Goal: Information Seeking & Learning: Find specific fact

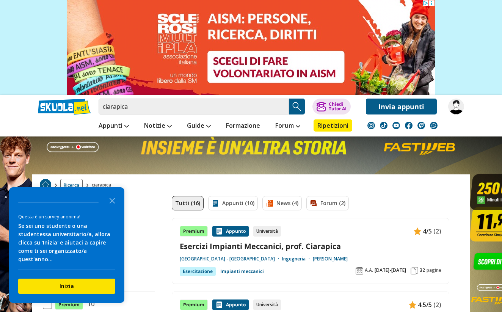
click at [272, 250] on link "Esercizi Impianti Meccanici, prof. Ciarapica" at bounding box center [311, 246] width 262 height 10
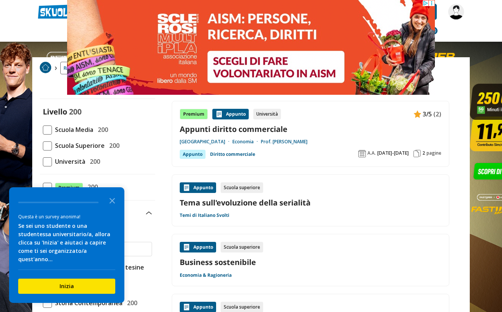
scroll to position [33, 0]
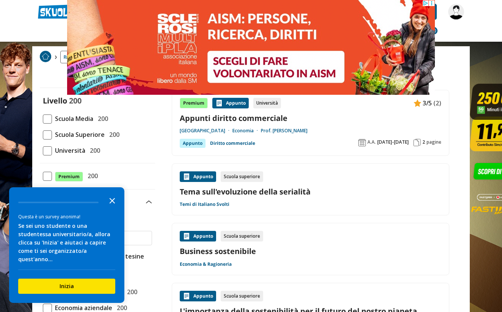
click at [109, 208] on icon "Close the survey" at bounding box center [112, 200] width 15 height 15
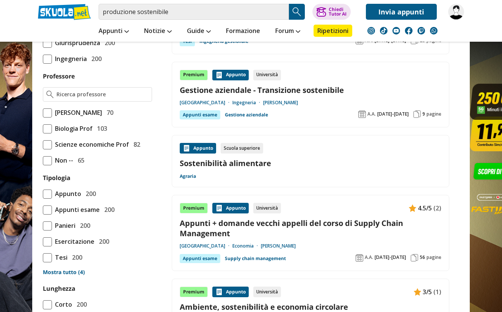
scroll to position [360, 0]
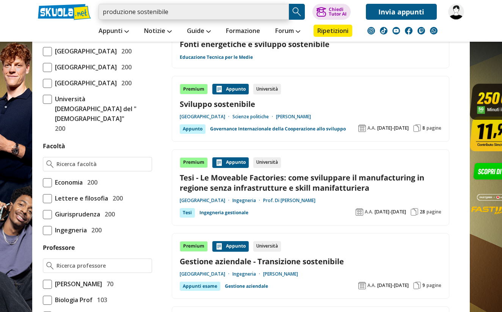
click at [191, 15] on input "produzione sostenibile" at bounding box center [194, 12] width 191 height 16
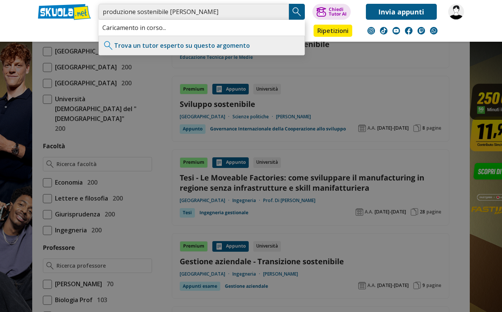
type input "produzione sostenibile simoncini"
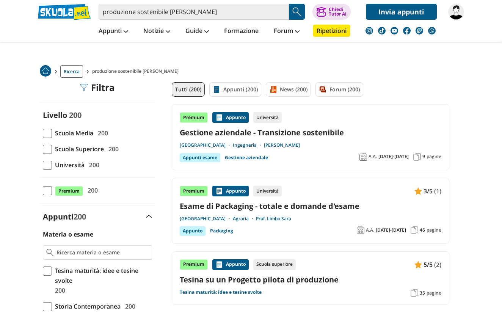
scroll to position [37, 0]
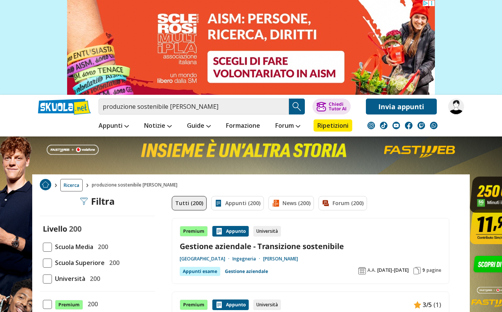
scroll to position [0, 0]
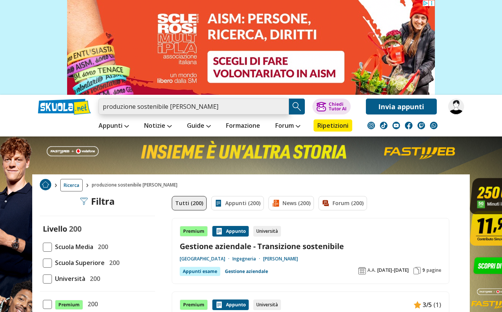
click at [283, 106] on input "produzione sostenibile simoncini" at bounding box center [194, 107] width 191 height 16
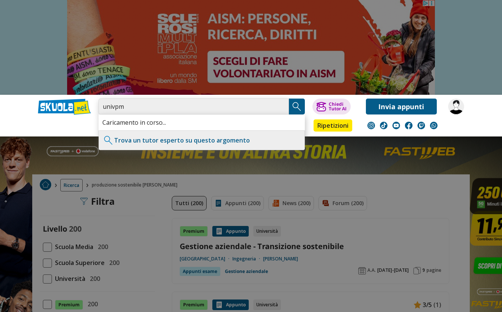
type input "univpm"
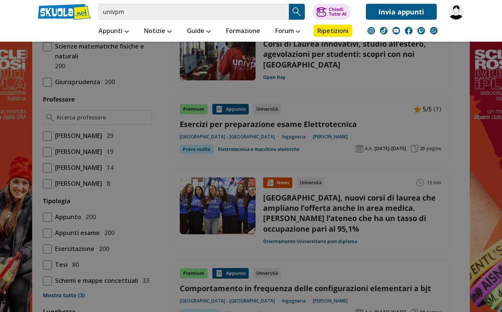
scroll to position [520, 0]
